Goal: Check status: Check status

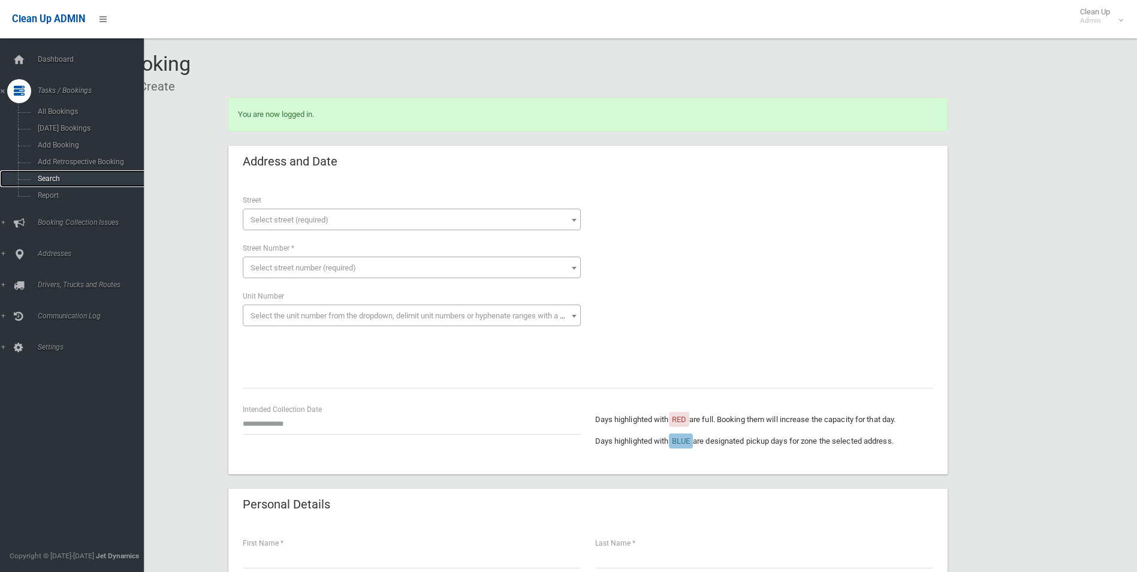
click at [64, 182] on span "Search" at bounding box center [88, 178] width 109 height 8
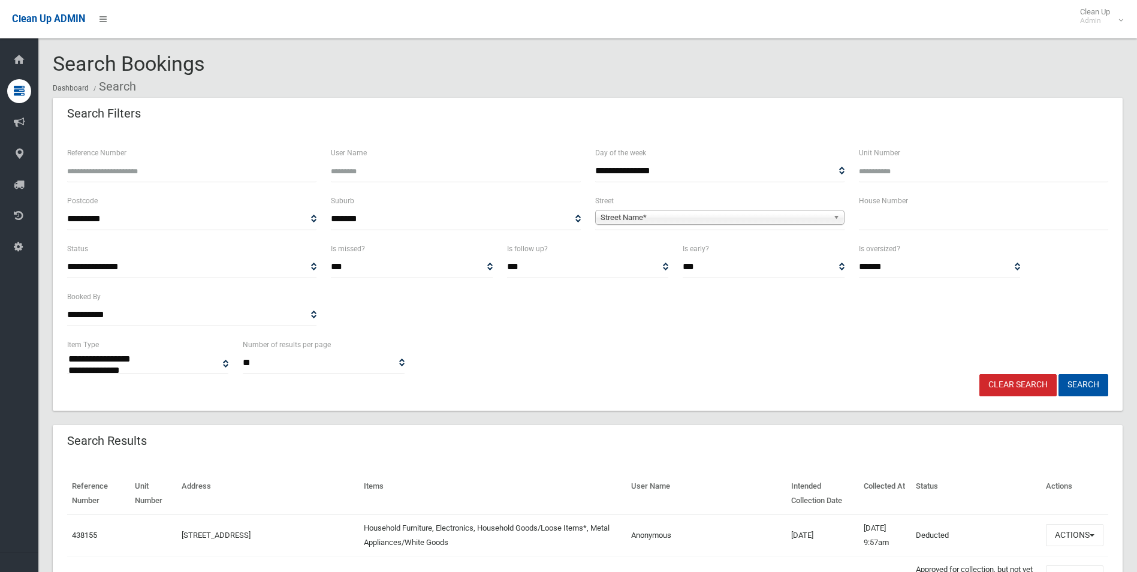
select select
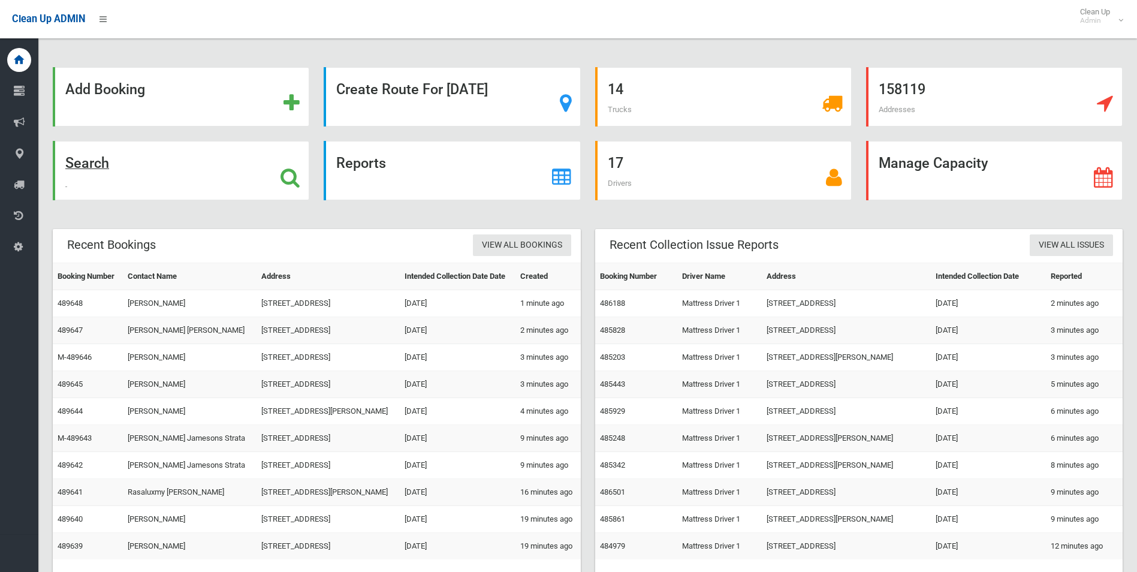
click at [98, 163] on strong "Search" at bounding box center [87, 163] width 44 height 17
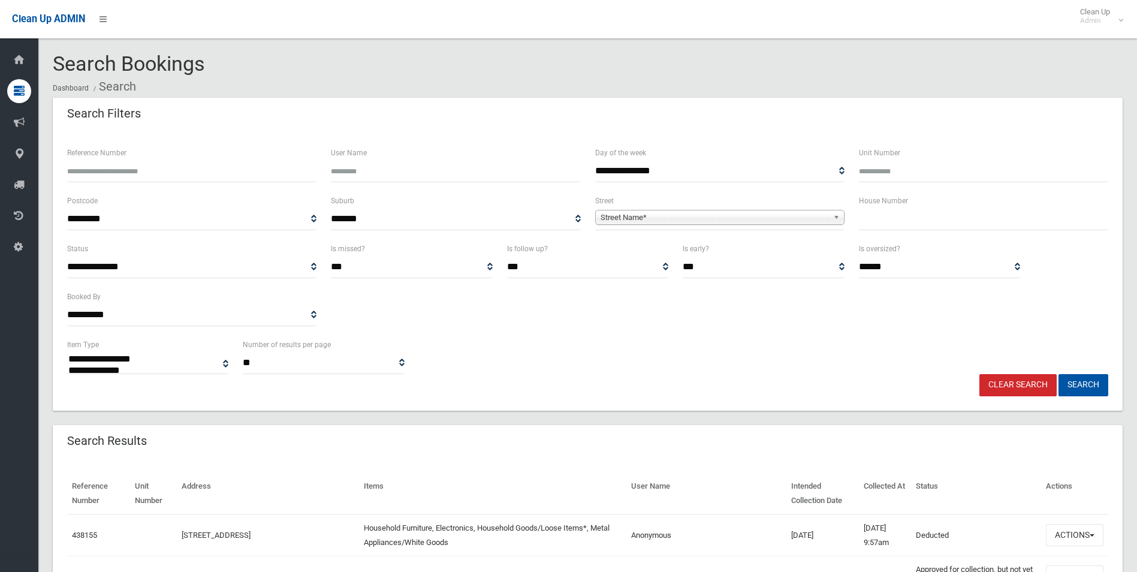
select select
click at [886, 226] on input "text" at bounding box center [983, 219] width 249 height 22
type input "**"
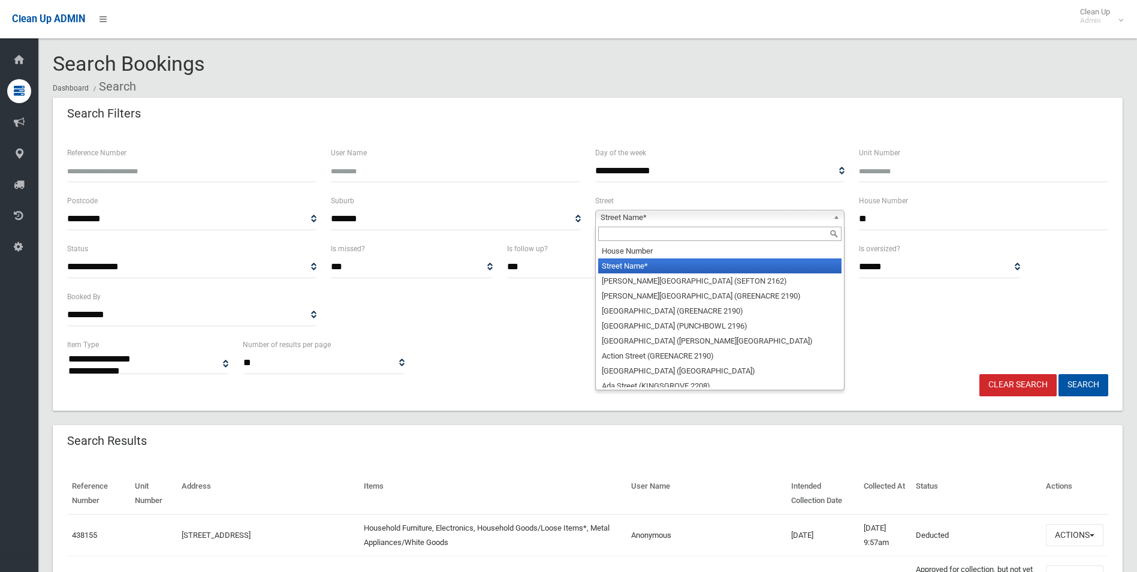
drag, startPoint x: 720, startPoint y: 216, endPoint x: 702, endPoint y: 227, distance: 20.5
click at [719, 216] on span "Street Name*" at bounding box center [715, 217] width 228 height 14
click at [696, 230] on input "text" at bounding box center [719, 234] width 243 height 14
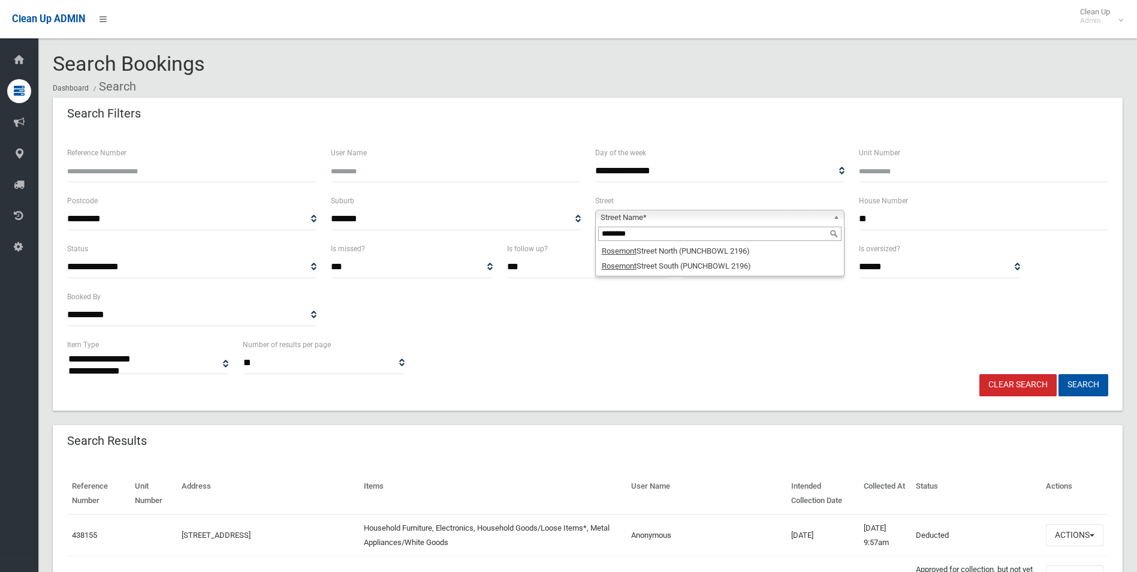
type input "********"
click at [690, 270] on li "[GEOGRAPHIC_DATA] (PUNCHBOWL 2196)" at bounding box center [719, 265] width 243 height 15
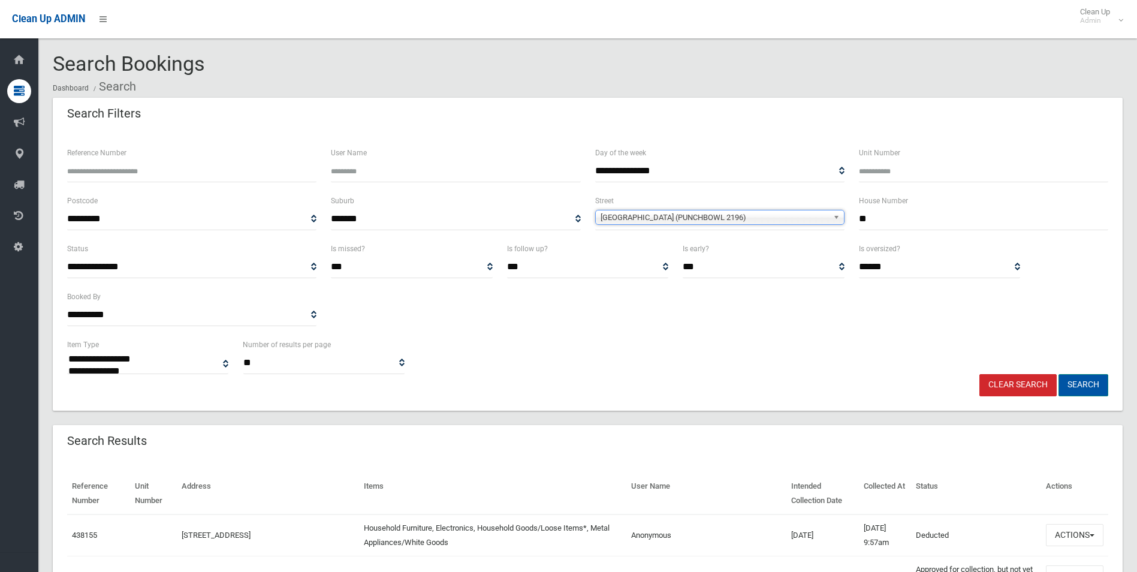
click at [1094, 387] on button "Search" at bounding box center [1084, 385] width 50 height 22
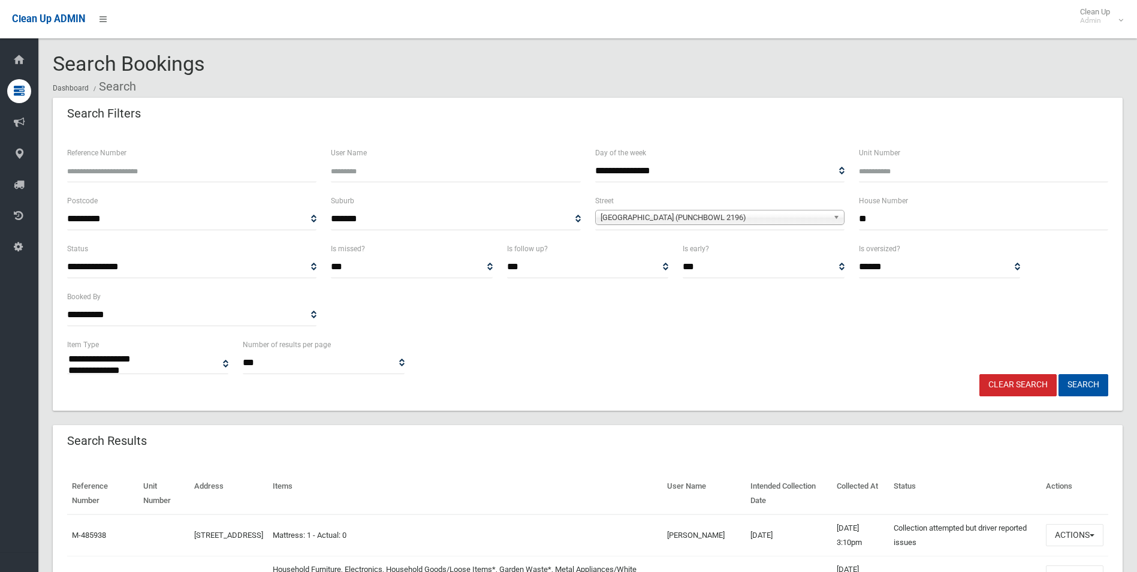
select select
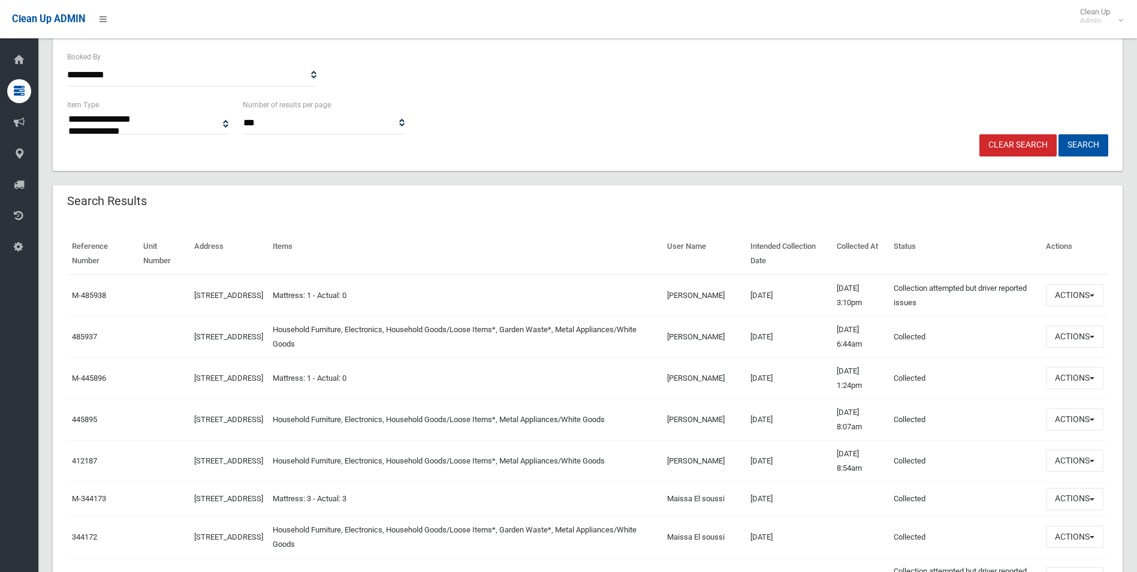
click at [854, 292] on td "01/10/2025 3:10pm" at bounding box center [860, 296] width 56 height 42
drag, startPoint x: 854, startPoint y: 292, endPoint x: 850, endPoint y: 330, distance: 37.9
click at [850, 330] on td "01/10/2025 6:44am" at bounding box center [860, 336] width 56 height 41
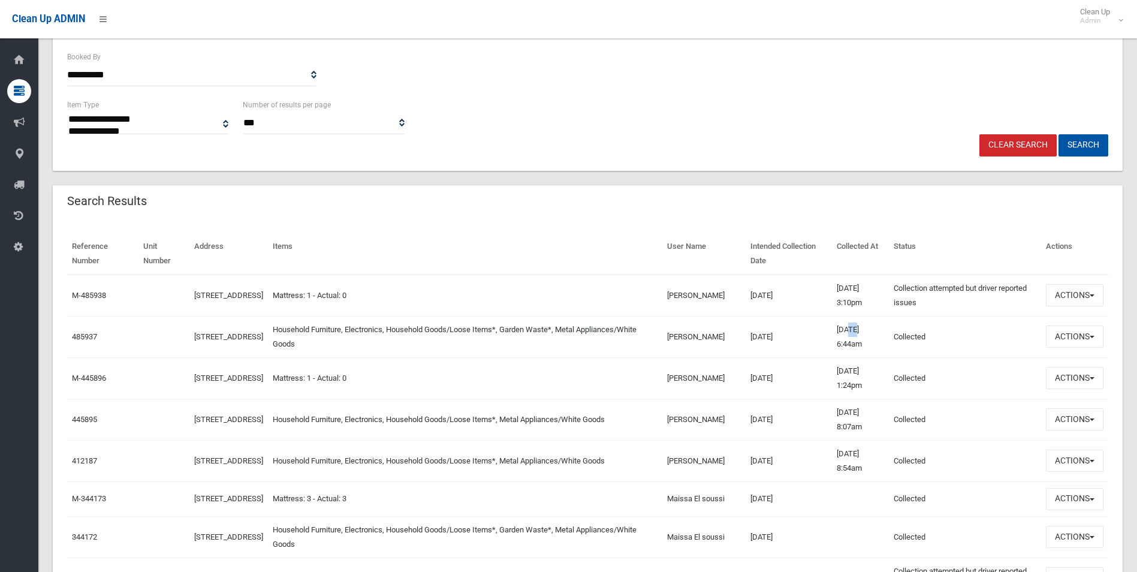
click at [850, 330] on td "01/10/2025 6:44am" at bounding box center [860, 336] width 56 height 41
click at [949, 294] on td "Collection attempted but driver reported issues This booking was completed but …" at bounding box center [965, 296] width 152 height 42
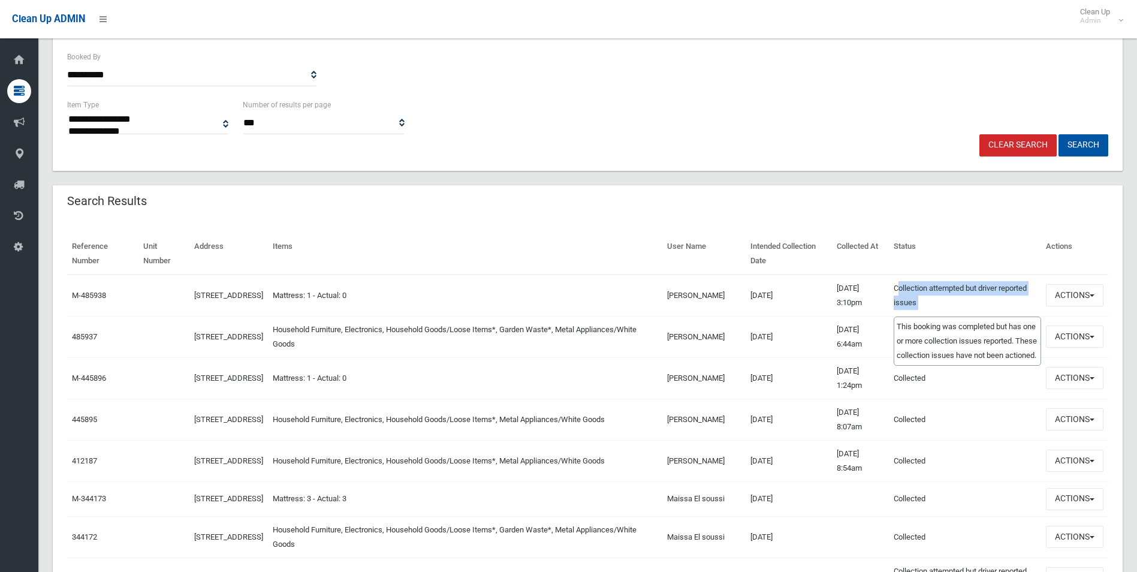
click at [949, 294] on td "Collection attempted but driver reported issues This booking was completed but …" at bounding box center [965, 296] width 152 height 42
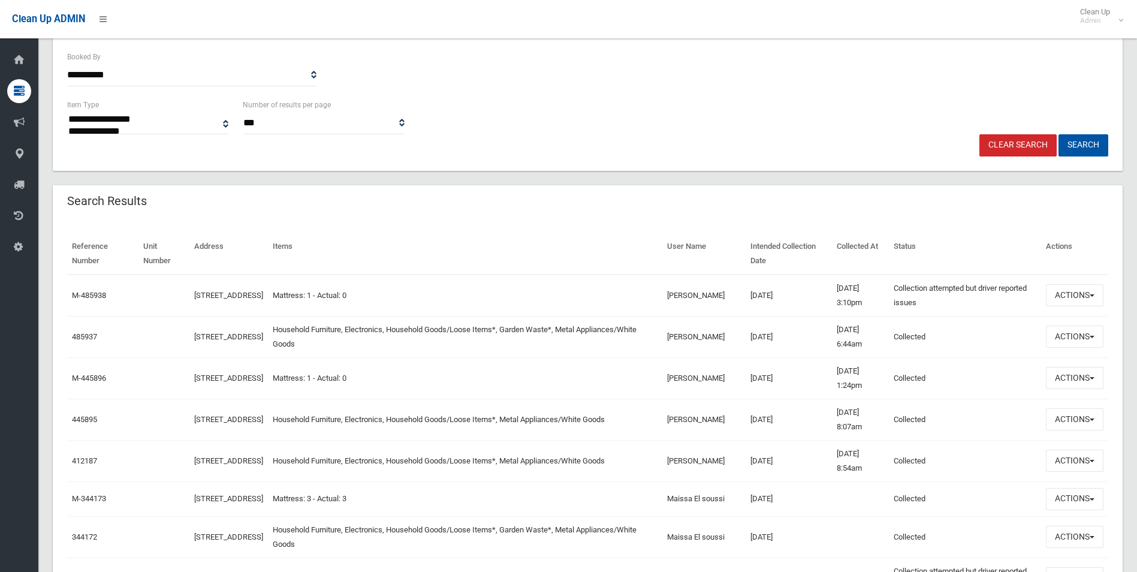
click at [417, 304] on td "Mattress: 1 - Actual: 0" at bounding box center [465, 296] width 395 height 42
click at [1074, 302] on button "Actions" at bounding box center [1075, 295] width 58 height 22
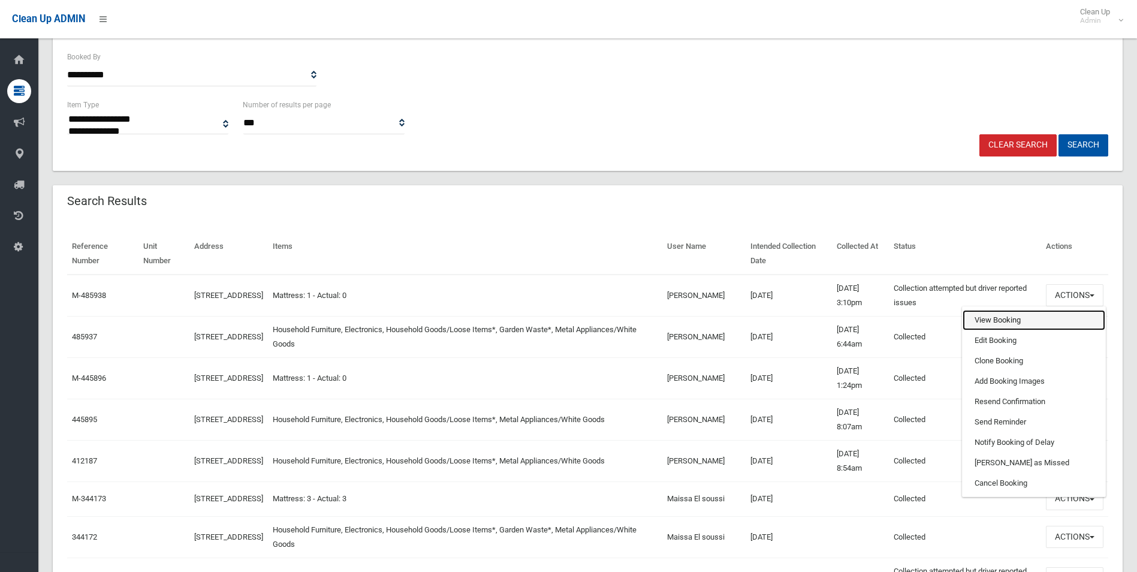
click at [995, 320] on link "View Booking" at bounding box center [1034, 320] width 143 height 20
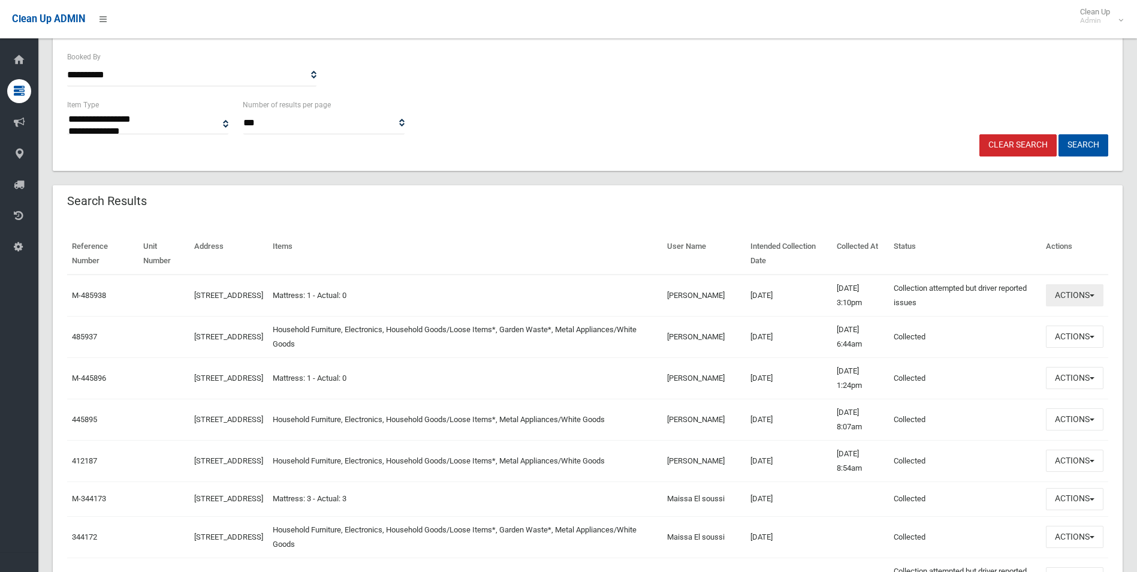
click at [1070, 302] on button "Actions" at bounding box center [1075, 295] width 58 height 22
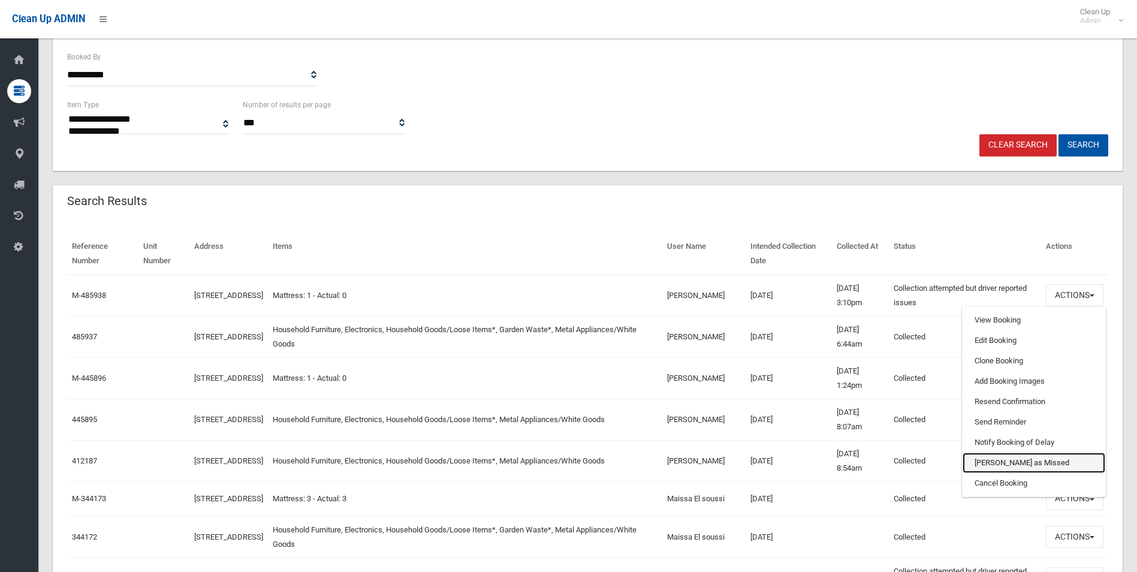
click at [1013, 463] on link "[PERSON_NAME] as Missed" at bounding box center [1034, 463] width 143 height 20
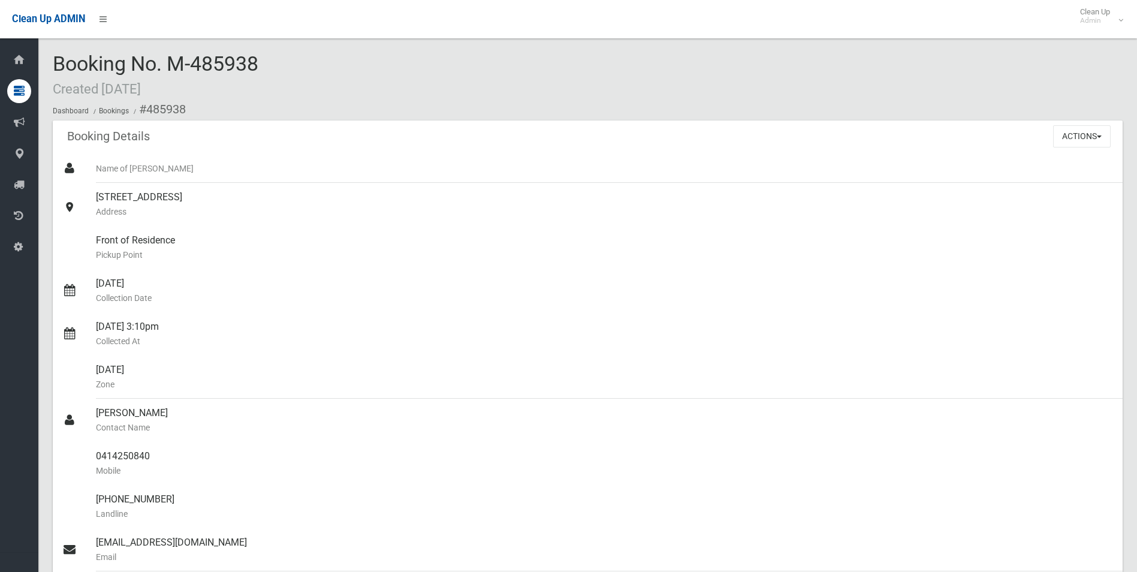
scroll to position [660, 0]
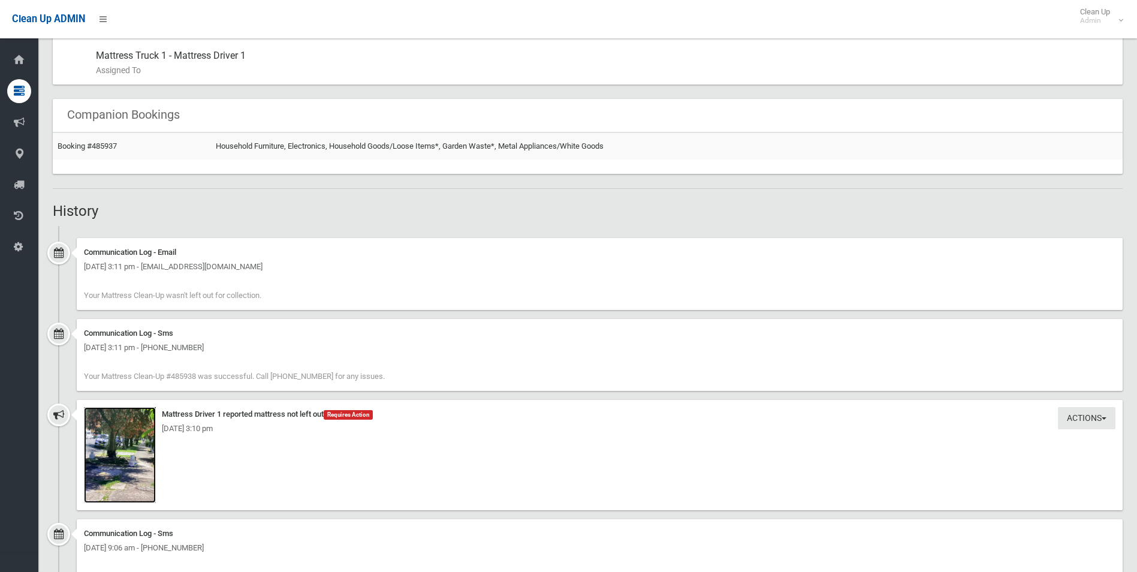
click at [137, 439] on img at bounding box center [120, 455] width 72 height 96
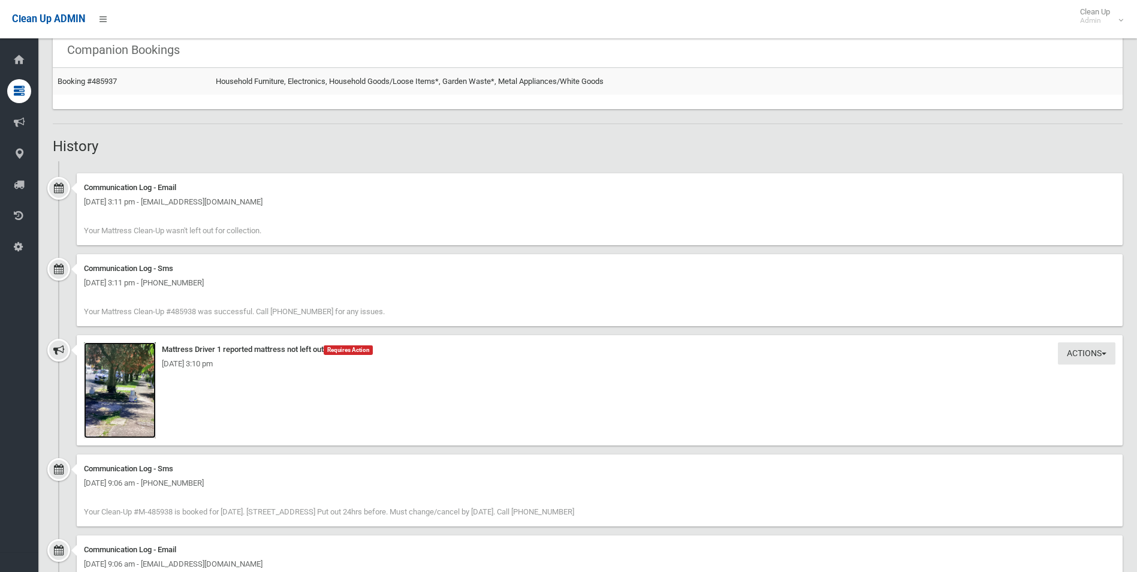
scroll to position [839, 0]
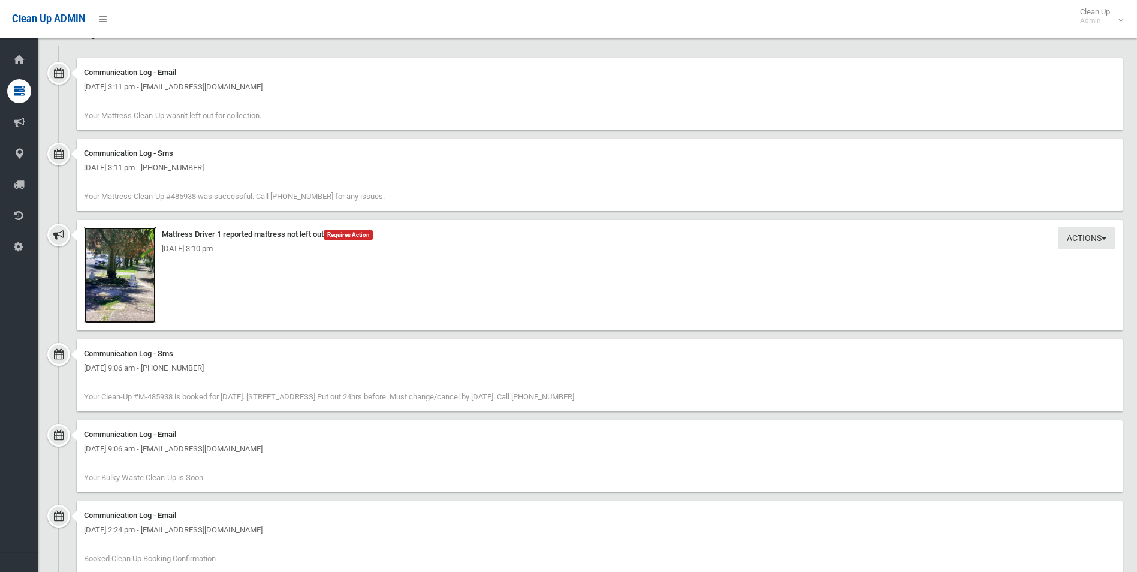
click at [119, 263] on img at bounding box center [120, 275] width 72 height 96
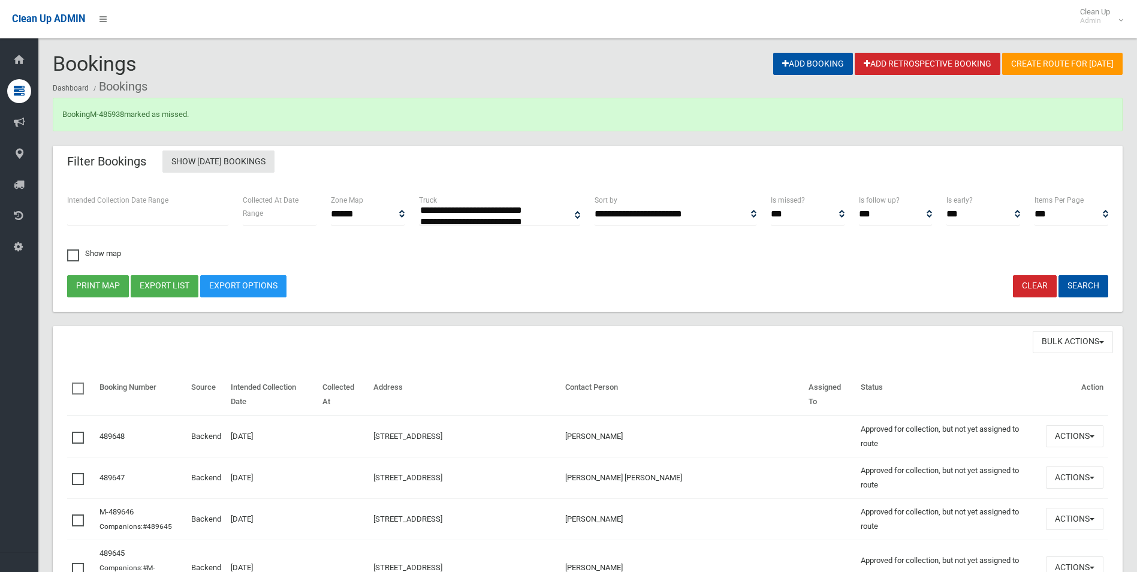
select select
